Goal: Task Accomplishment & Management: Manage account settings

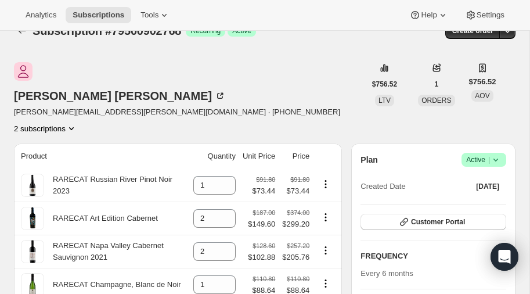
scroll to position [20, 0]
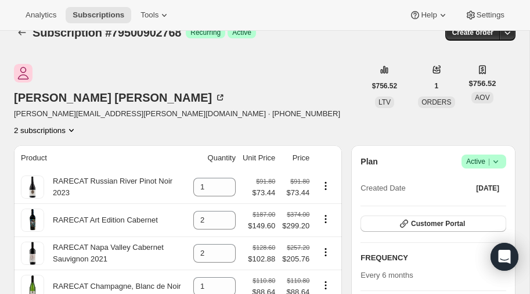
click at [77, 124] on icon "Product actions" at bounding box center [72, 130] width 12 height 12
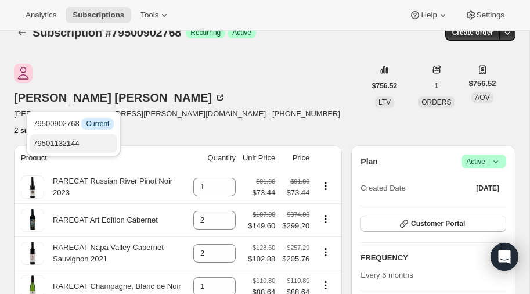
click at [64, 142] on span "79501132144" at bounding box center [56, 143] width 46 height 9
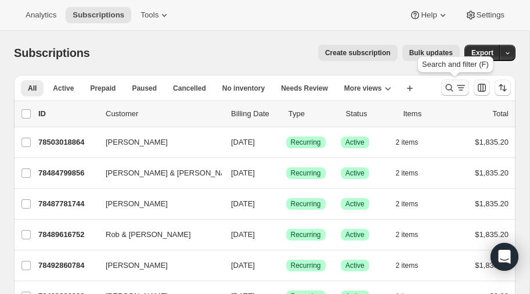
click at [448, 85] on icon "Search and filter results" at bounding box center [449, 88] width 12 height 12
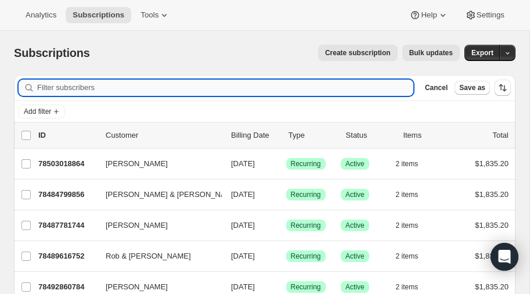
click at [96, 90] on input "Filter subscribers" at bounding box center [225, 87] width 376 height 16
type input "hurst"
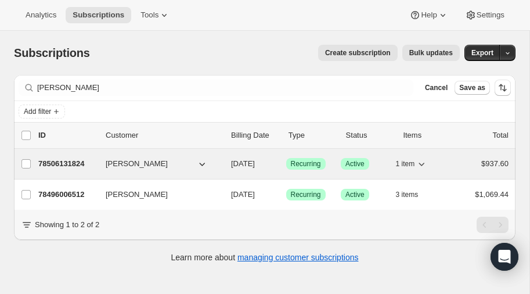
click at [63, 160] on p "78506131824" at bounding box center [67, 164] width 58 height 12
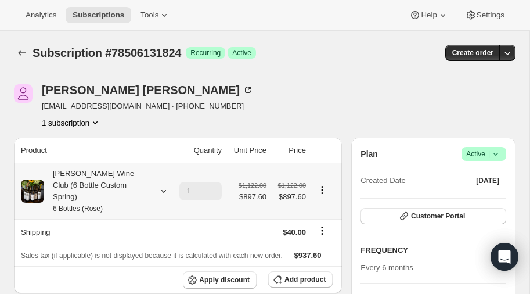
click at [164, 185] on icon at bounding box center [164, 191] width 12 height 12
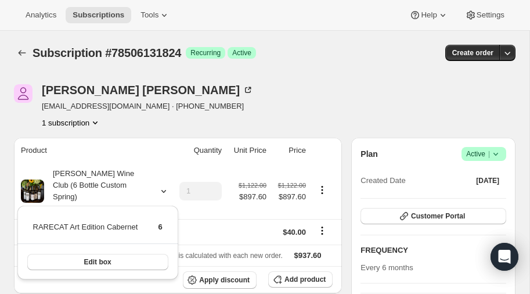
click at [497, 151] on icon at bounding box center [496, 154] width 12 height 12
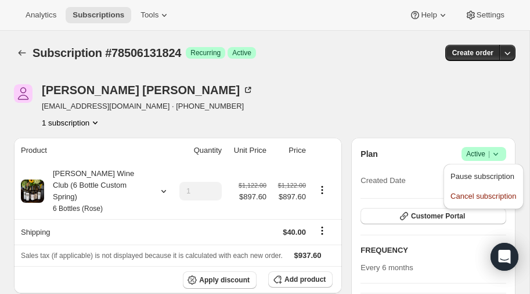
click at [413, 110] on div "Kim Hurst kimberlyann0805@gmail.com · +17134808036 1 subscription" at bounding box center [264, 106] width 501 height 44
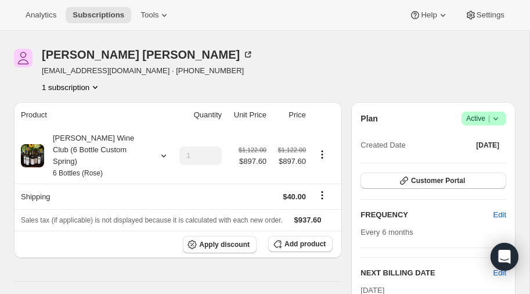
scroll to position [3, 0]
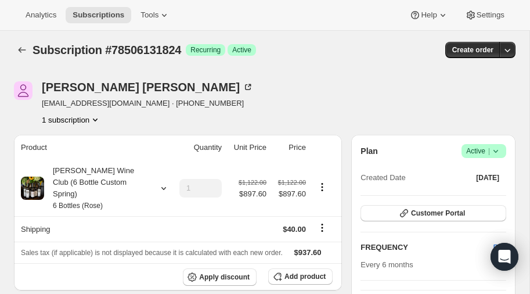
click at [500, 148] on icon at bounding box center [496, 151] width 12 height 12
click at [473, 172] on span "Pause subscription" at bounding box center [482, 173] width 64 height 9
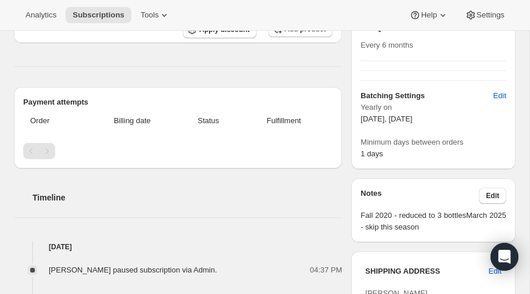
scroll to position [305, 0]
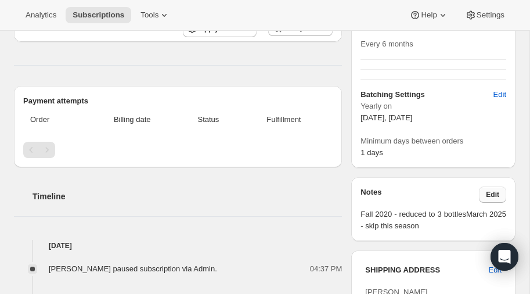
click at [497, 190] on span "Edit" at bounding box center [492, 194] width 13 height 9
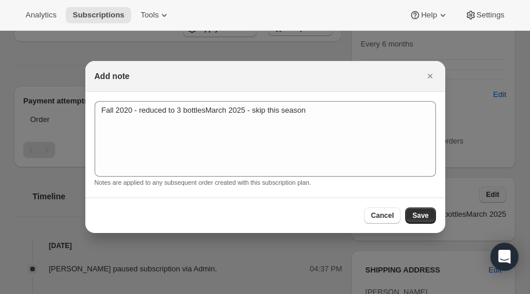
scroll to position [0, 0]
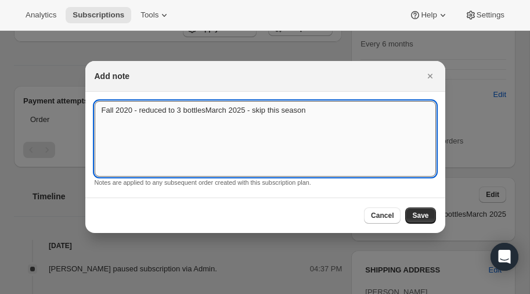
click at [328, 113] on textarea "Fall 2020 - reduced to 3 bottlesMarch 2025 - skip this season" at bounding box center [265, 138] width 341 height 75
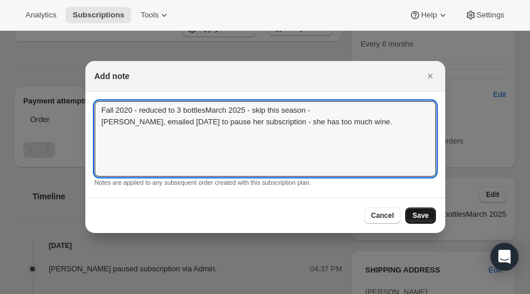
type textarea "Fall 2020 - reduced to 3 bottlesMarch 2025 - skip this season - Kim, emailed 9/…"
click at [422, 209] on button "Save" at bounding box center [420, 215] width 30 height 16
